Goal: Find specific page/section: Find specific page/section

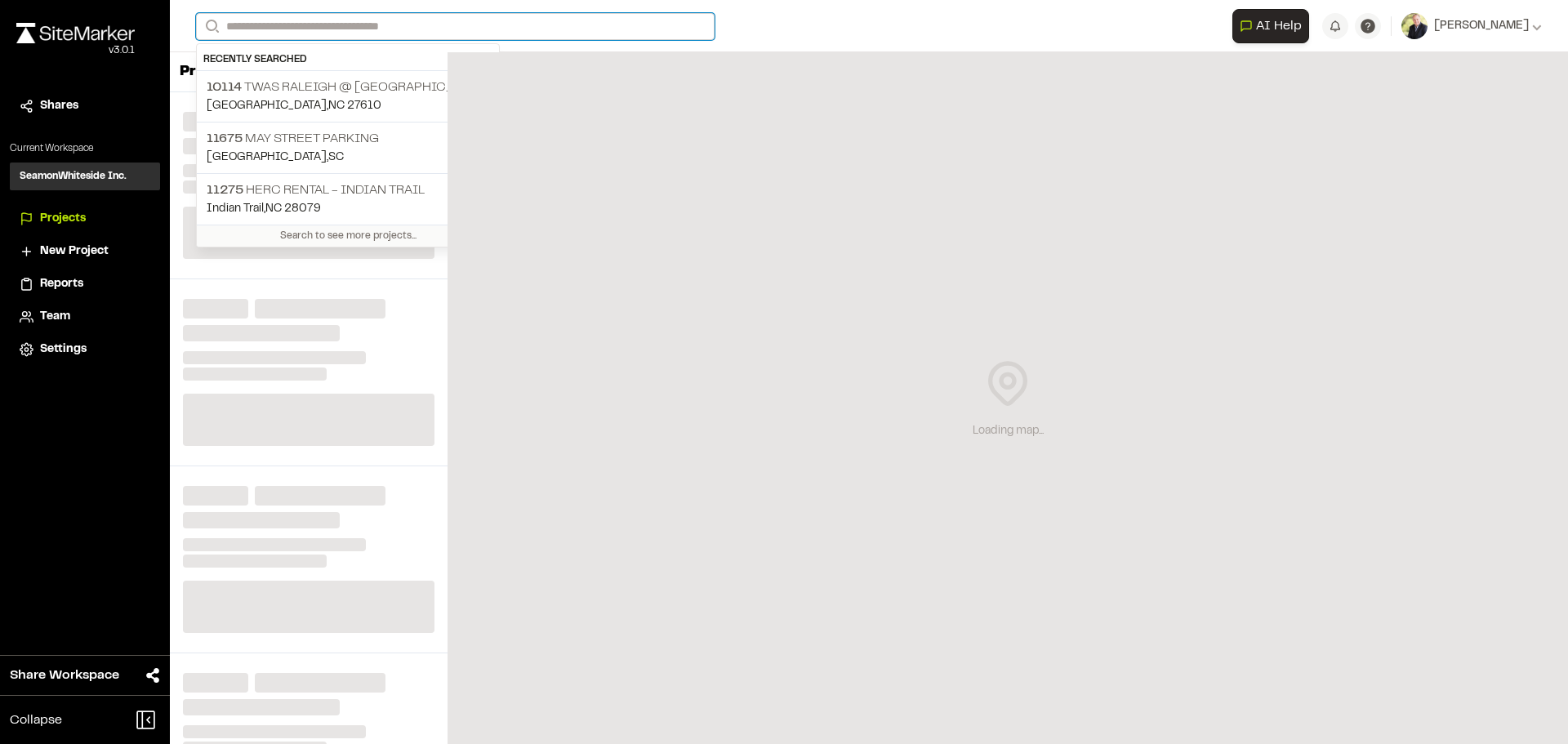
click at [369, 25] on input "Search" at bounding box center [455, 26] width 519 height 27
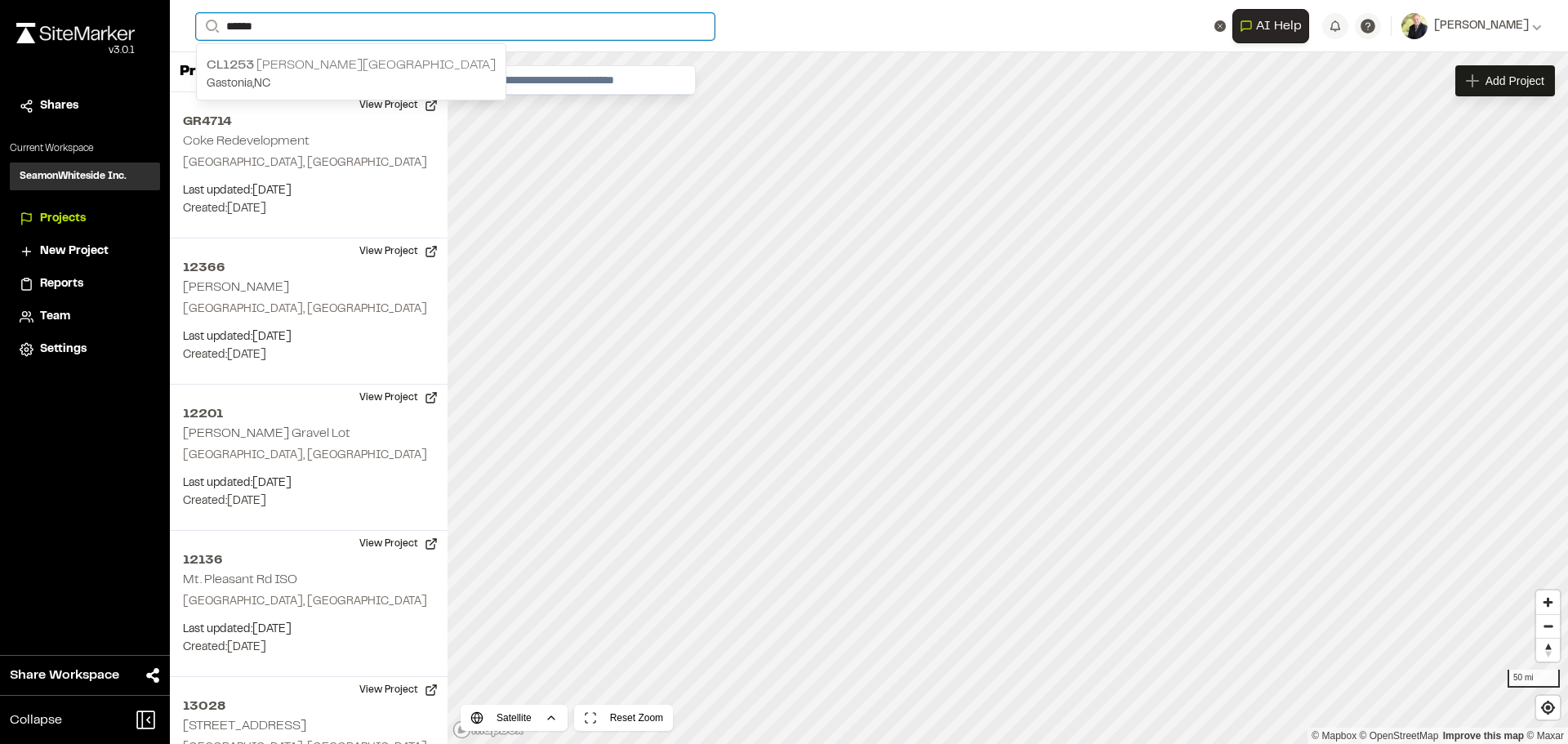
type input "******"
click at [338, 61] on p "CL1253 [PERSON_NAME][GEOGRAPHIC_DATA]" at bounding box center [351, 65] width 289 height 20
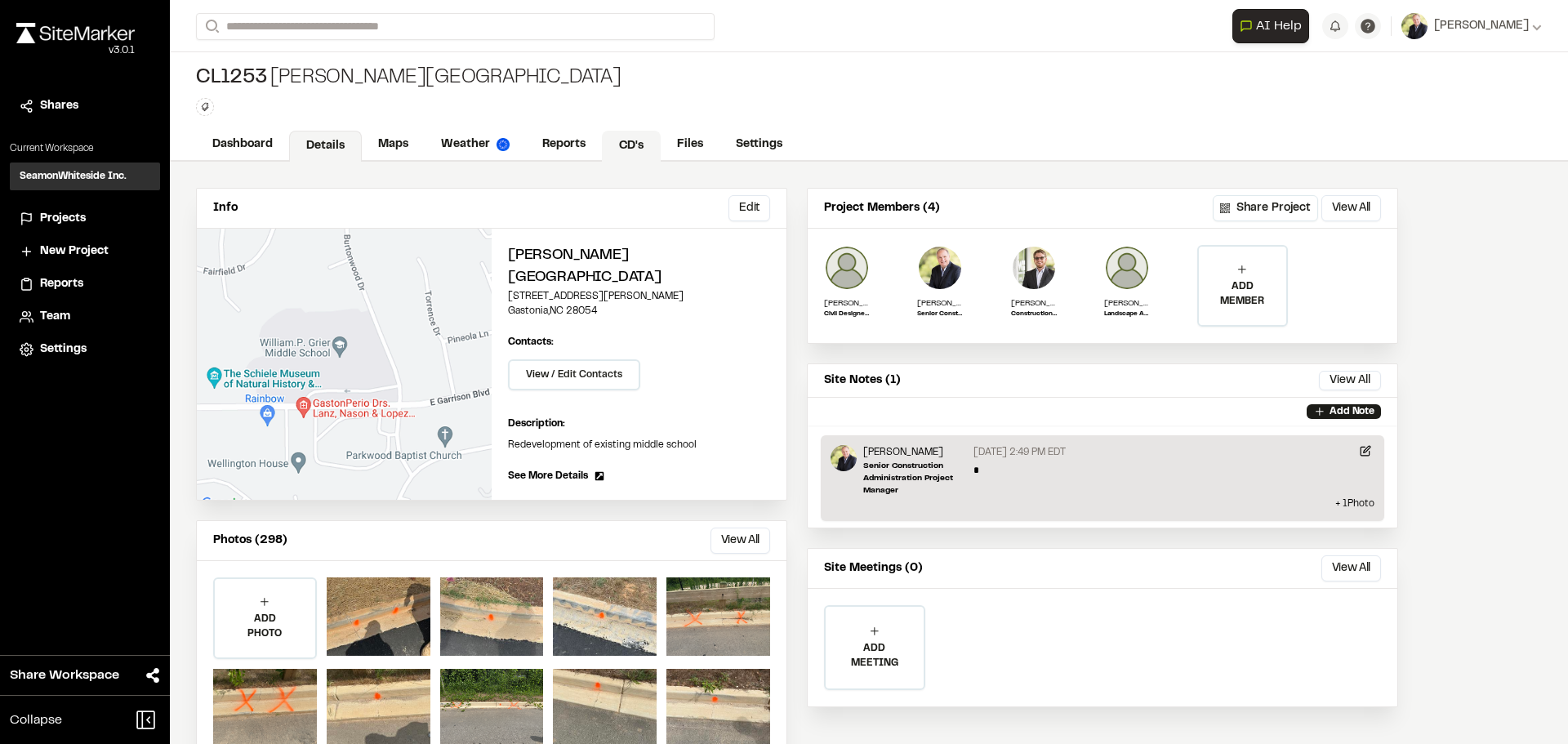
click at [625, 138] on link "CD's" at bounding box center [631, 146] width 59 height 31
